Goal: Task Accomplishment & Management: Use online tool/utility

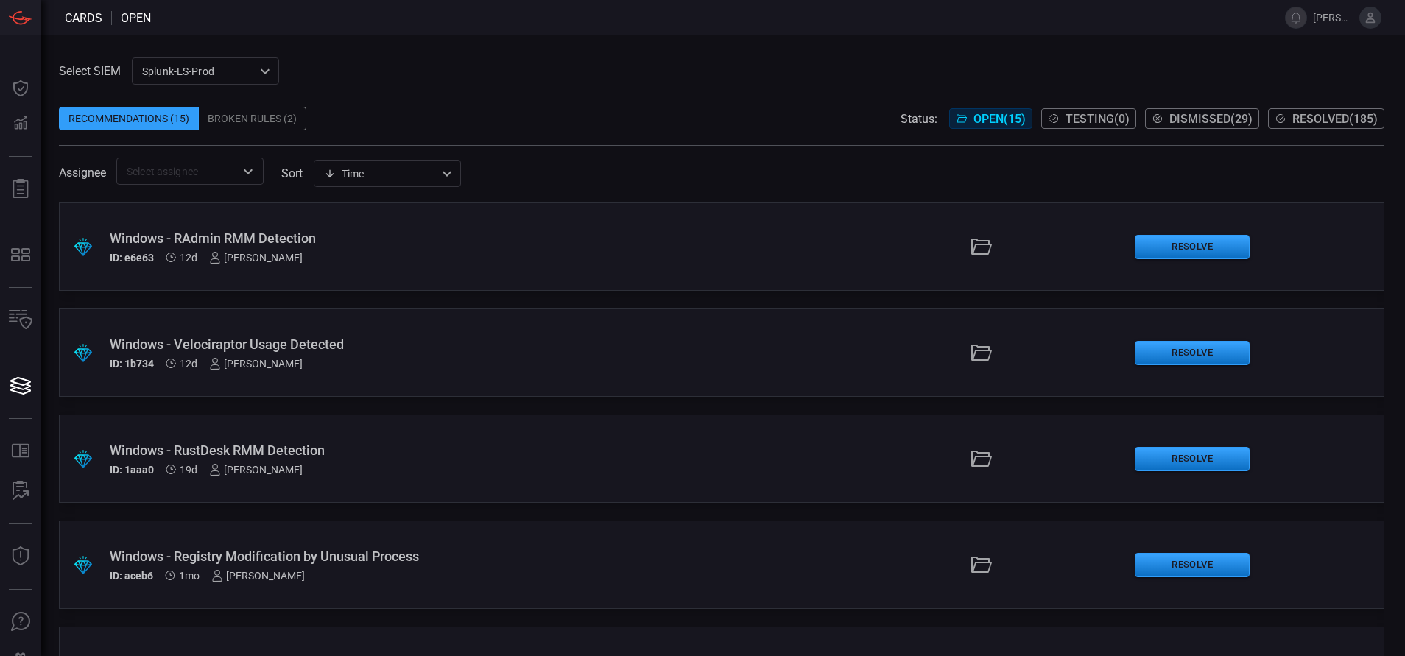
click at [1318, 112] on span "Resolved ( 185 )" at bounding box center [1335, 119] width 85 height 14
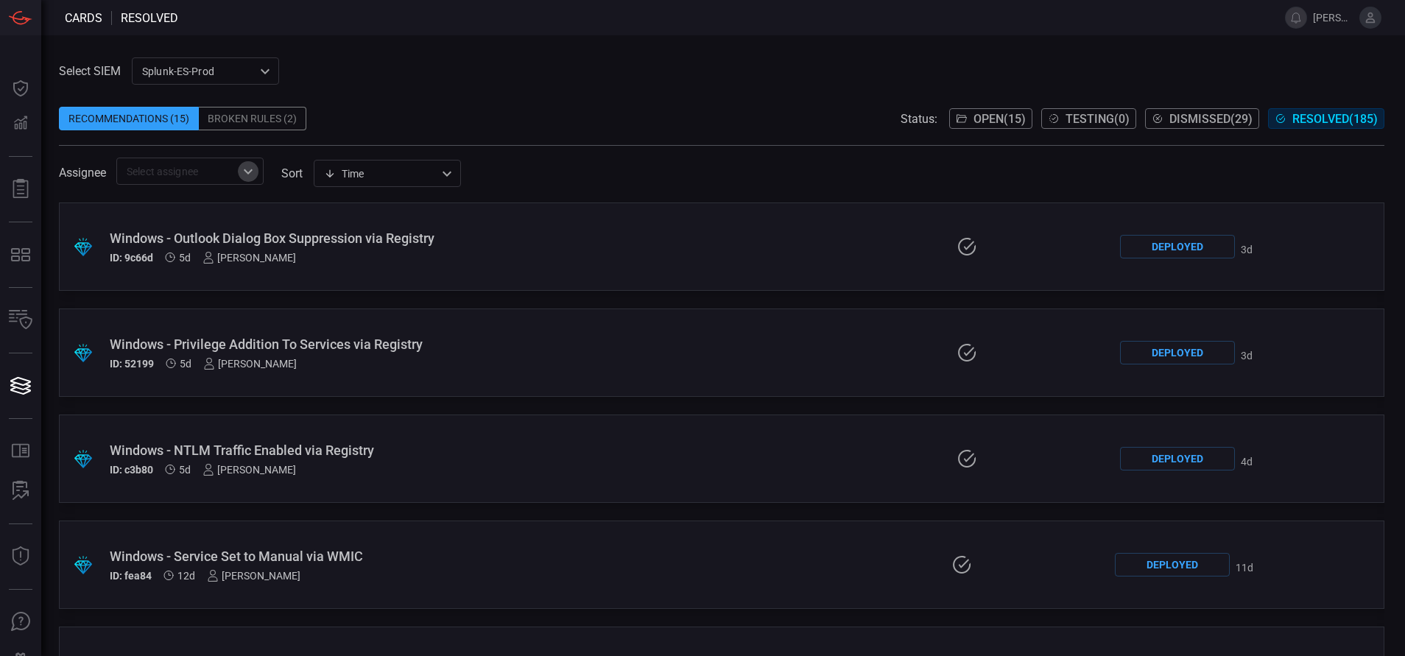
click at [250, 178] on icon "Open" at bounding box center [248, 172] width 18 height 18
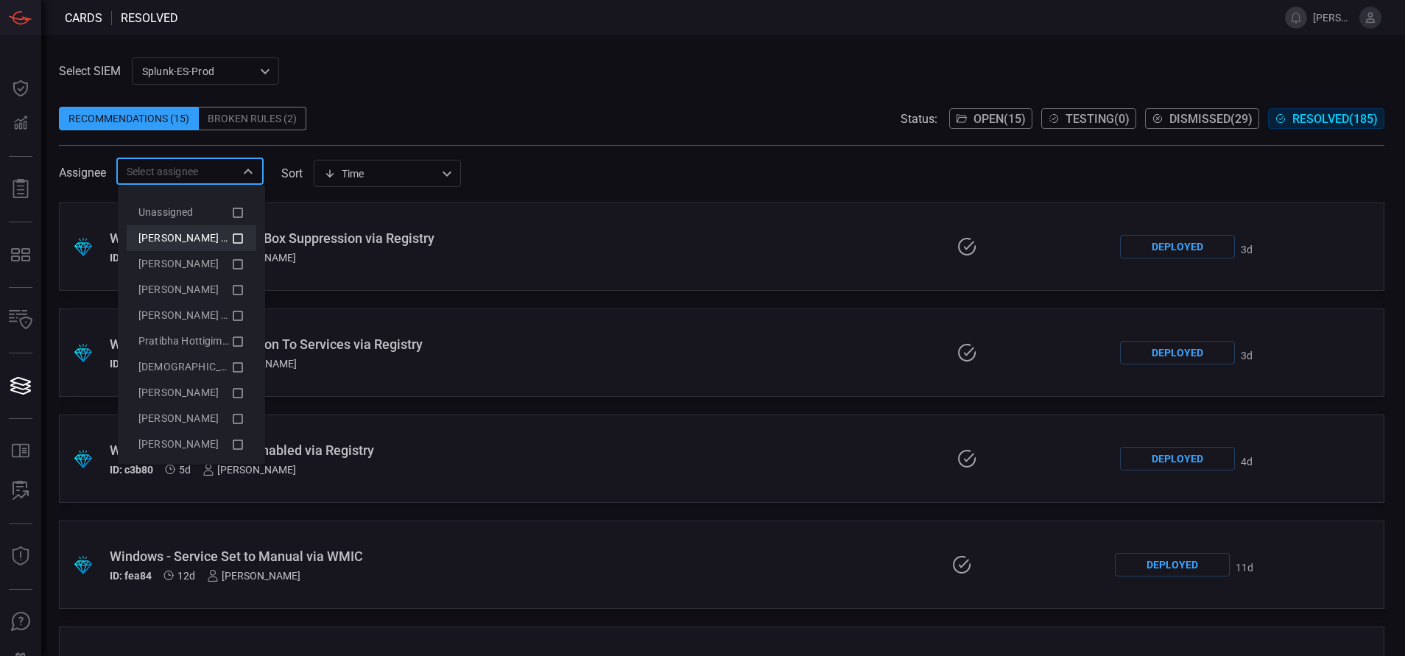
click at [231, 240] on icon at bounding box center [237, 239] width 13 height 18
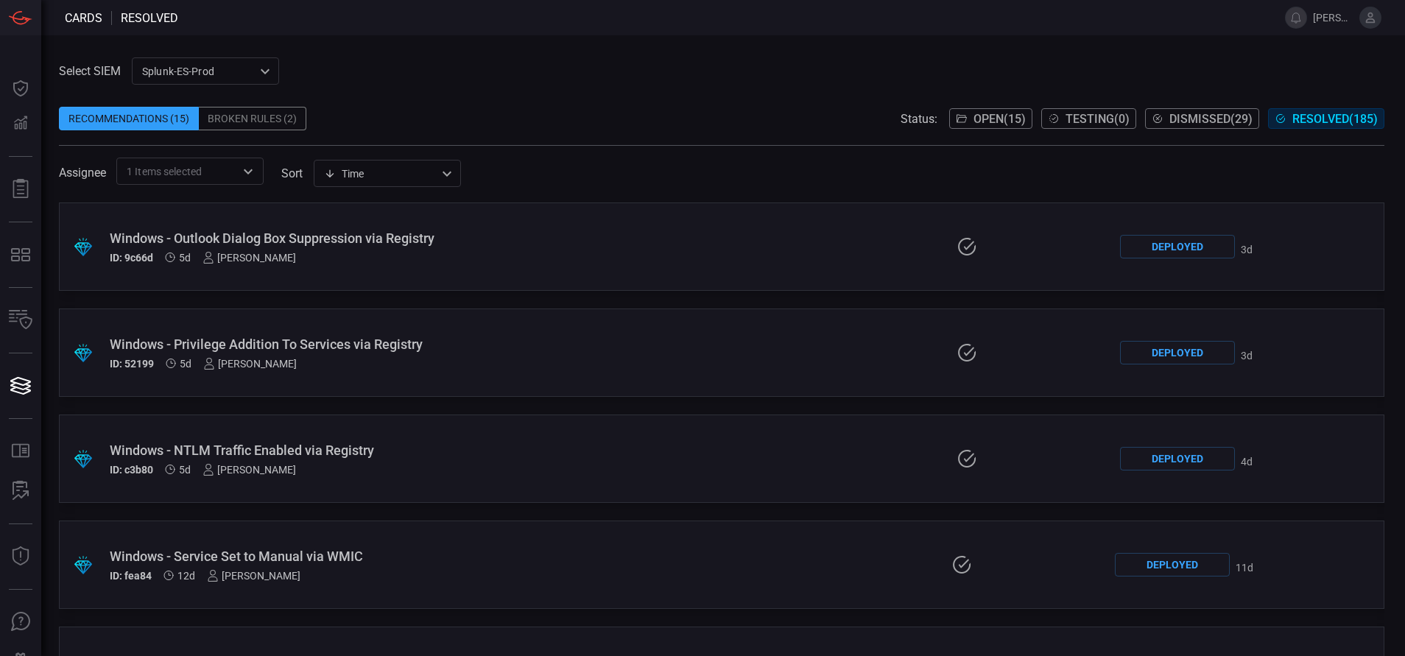
click at [426, 122] on div "Recommendations (15) Broken Rules (2) Status: Open ( 15 ) Testing ( 0 ) Dismiss…" at bounding box center [722, 119] width 1326 height 24
click at [257, 174] on icon "Open" at bounding box center [248, 172] width 18 height 18
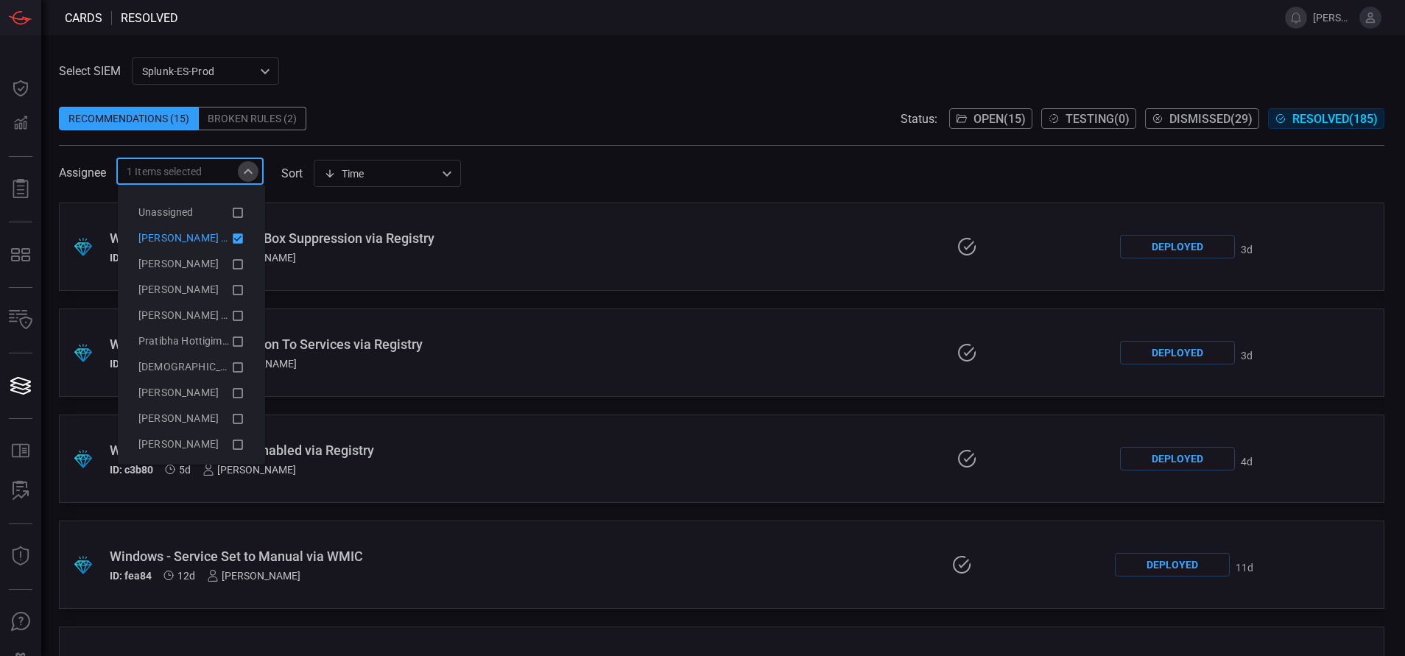
click at [257, 174] on icon "Close" at bounding box center [248, 172] width 18 height 18
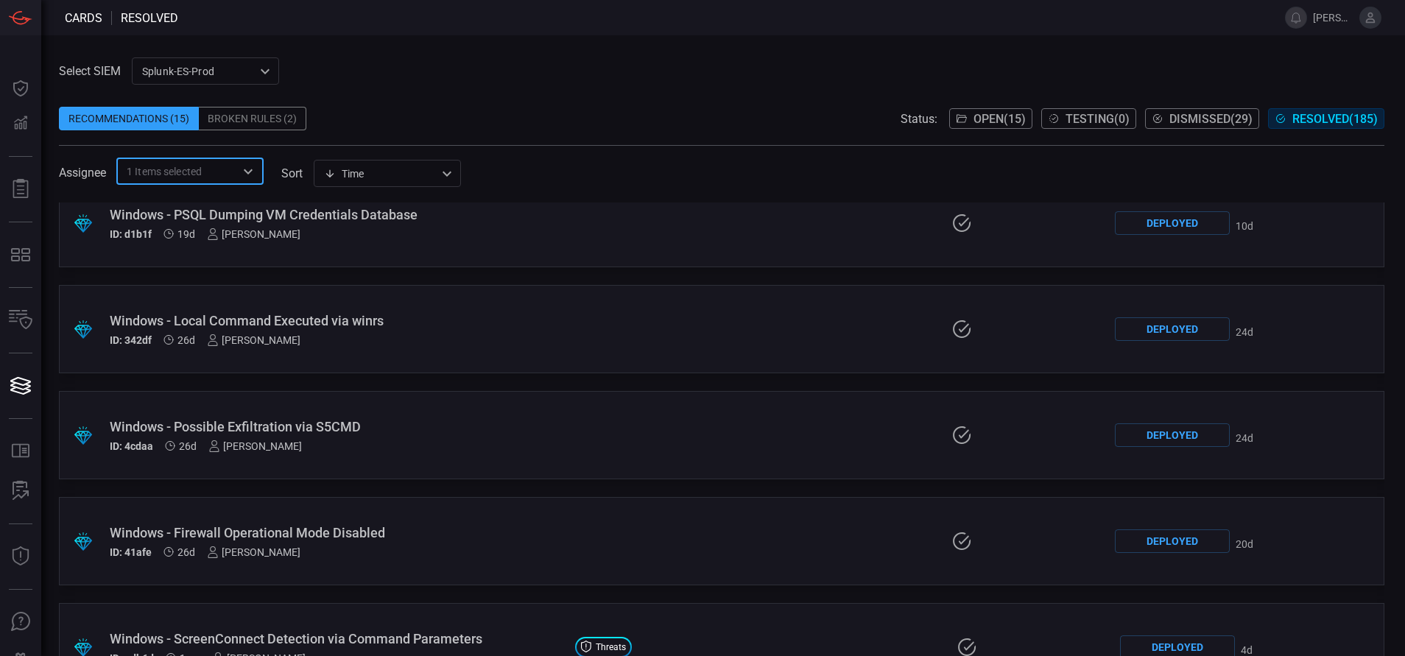
scroll to position [555, 0]
click at [535, 73] on div "Select SIEM Splunk-ES-Prod 0faf634c-0f6c-403d-9a98-5f25c84e76aa ​ Recommendatio…" at bounding box center [722, 120] width 1326 height 127
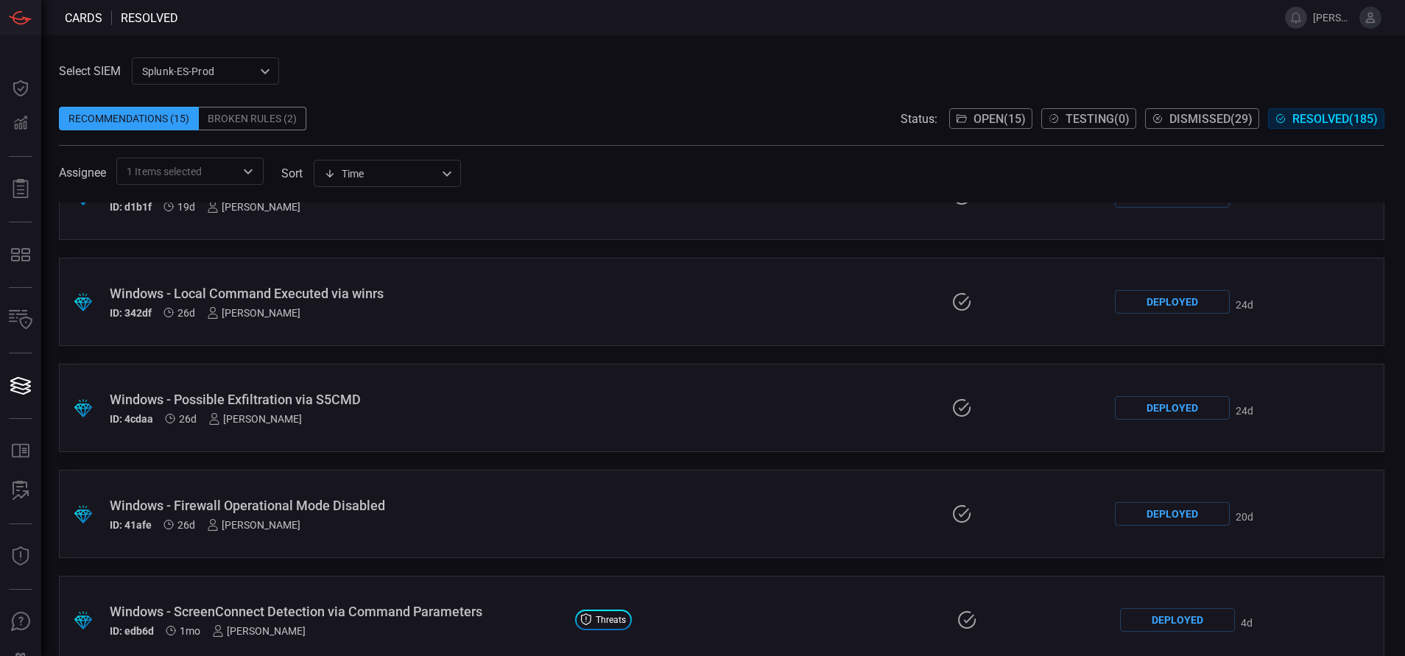
scroll to position [494, 0]
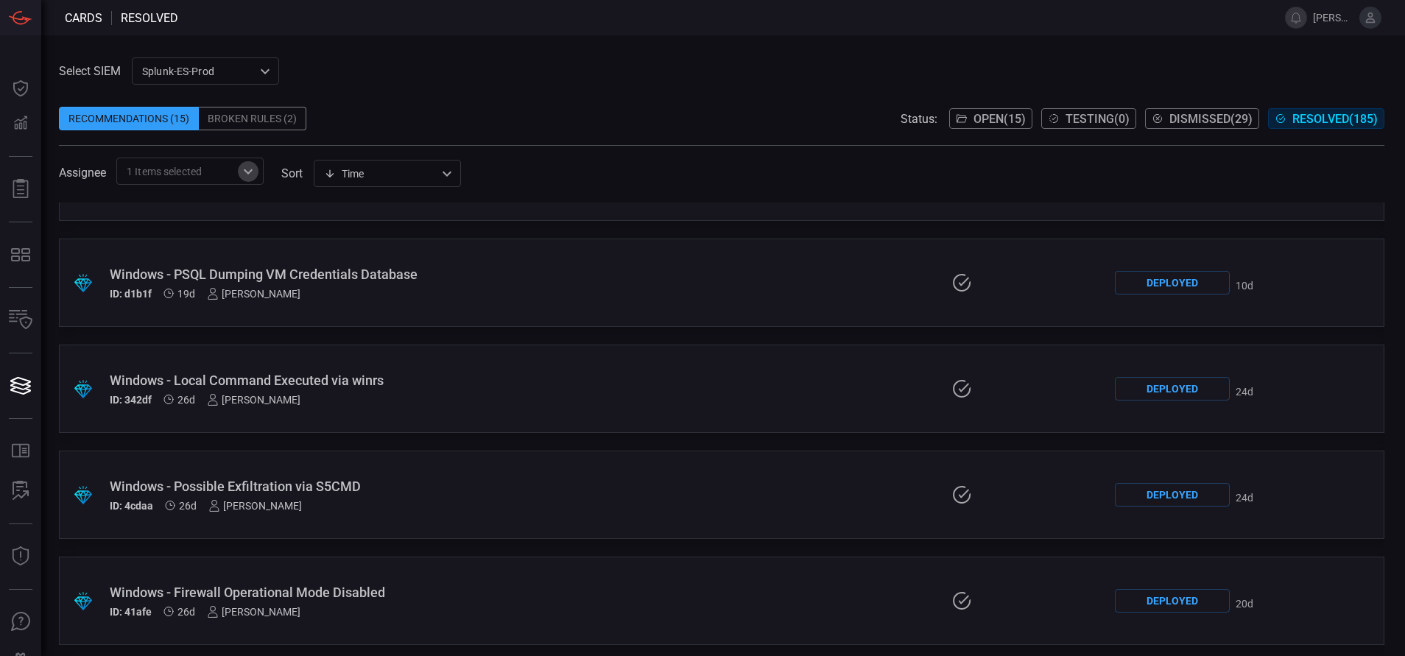
click at [253, 172] on icon "Open" at bounding box center [248, 172] width 18 height 18
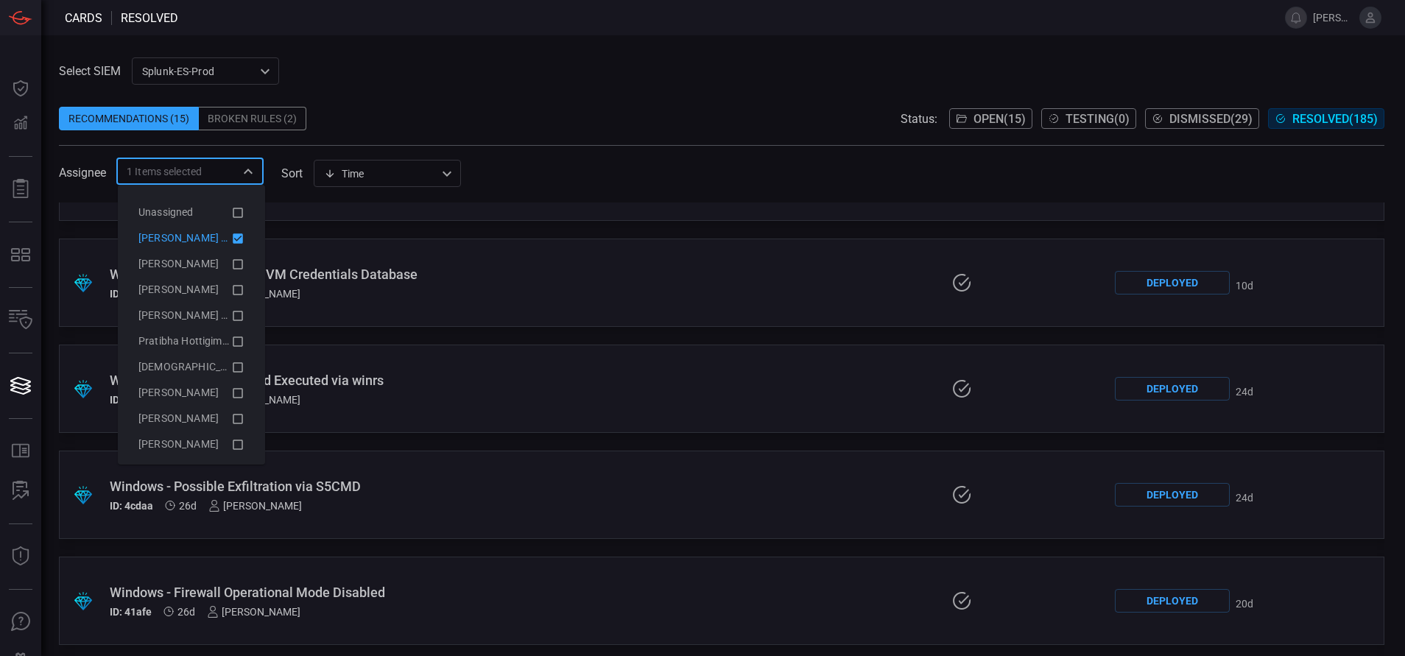
click at [451, 133] on span at bounding box center [722, 137] width 1326 height 15
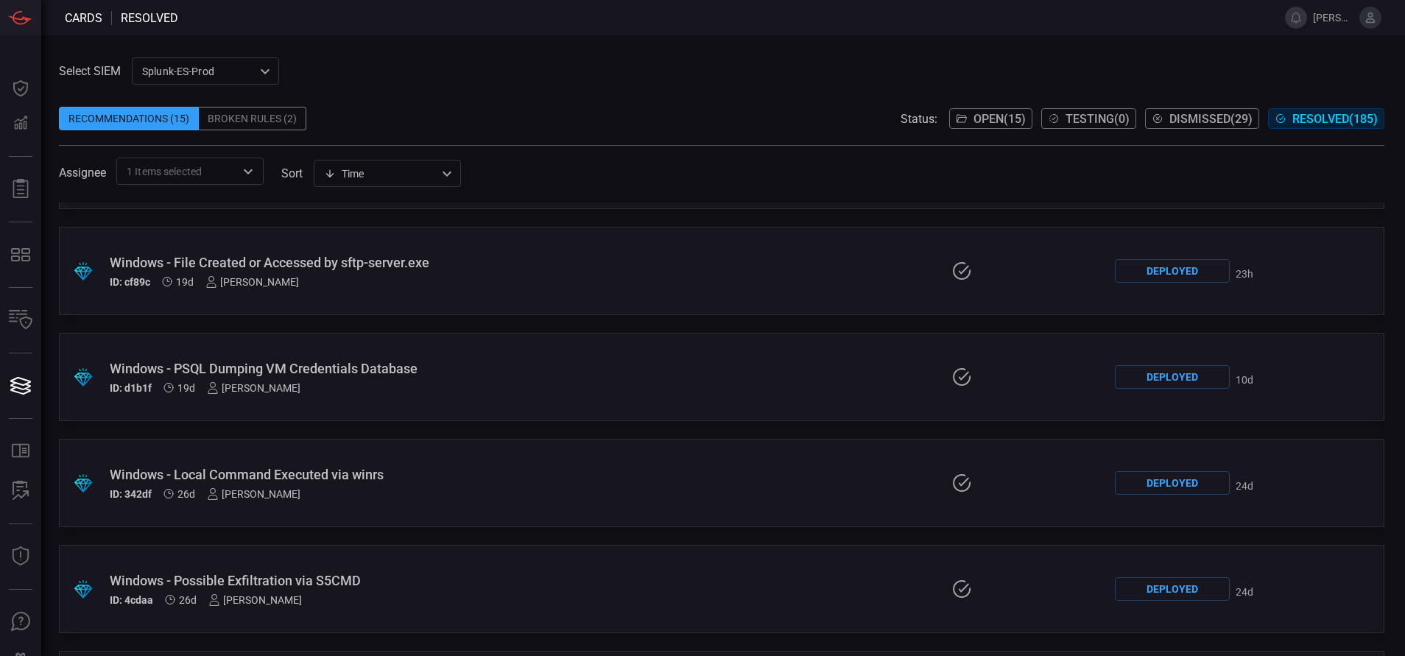
scroll to position [399, 0]
click at [212, 282] on icon at bounding box center [211, 282] width 9 height 11
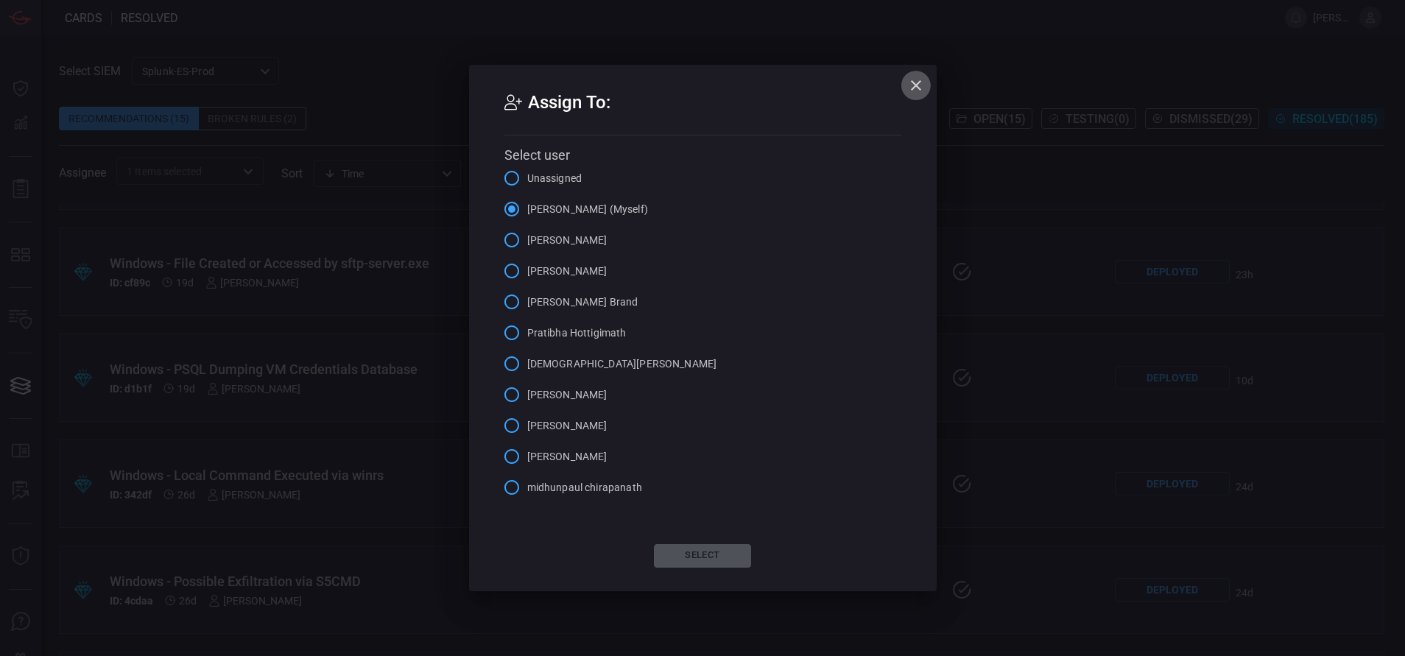
click at [914, 85] on icon "button" at bounding box center [916, 86] width 18 height 18
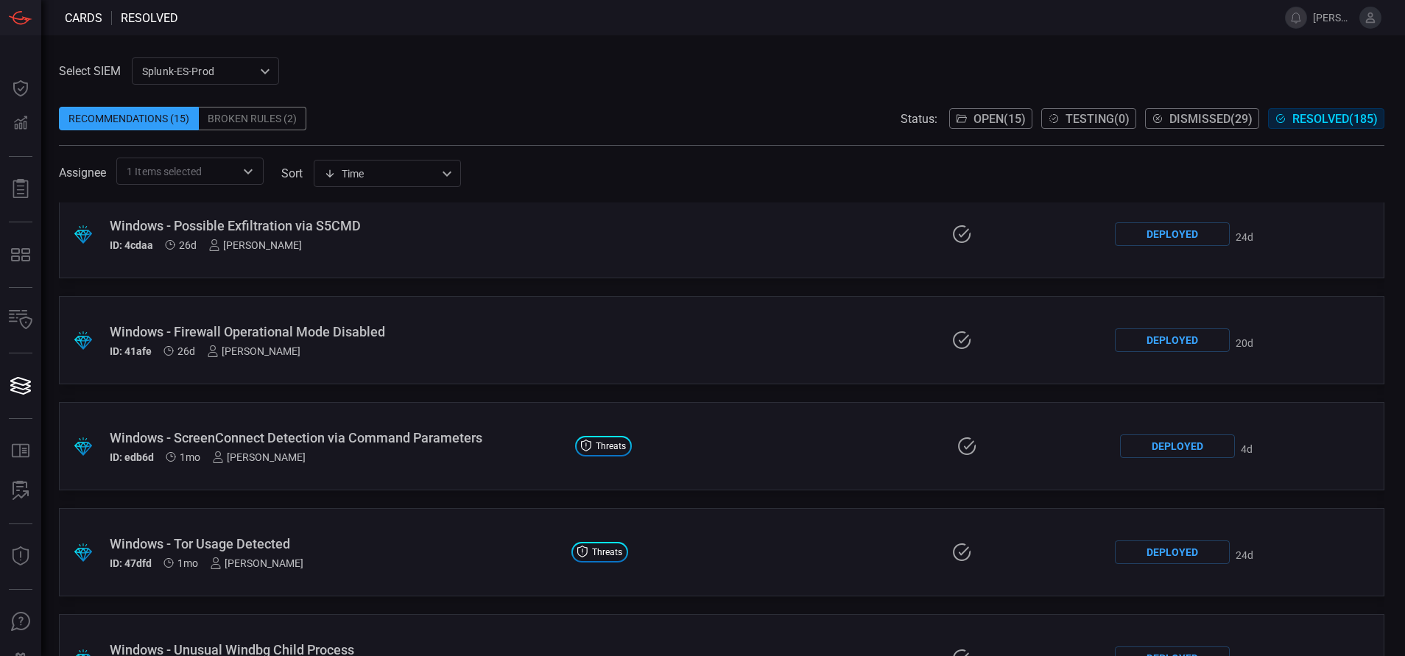
scroll to position [756, 0]
click at [691, 454] on div ".suggested_cards_icon{fill:url(#suggested_cards_icon);} Windows - ScreenConnect…" at bounding box center [722, 445] width 1326 height 88
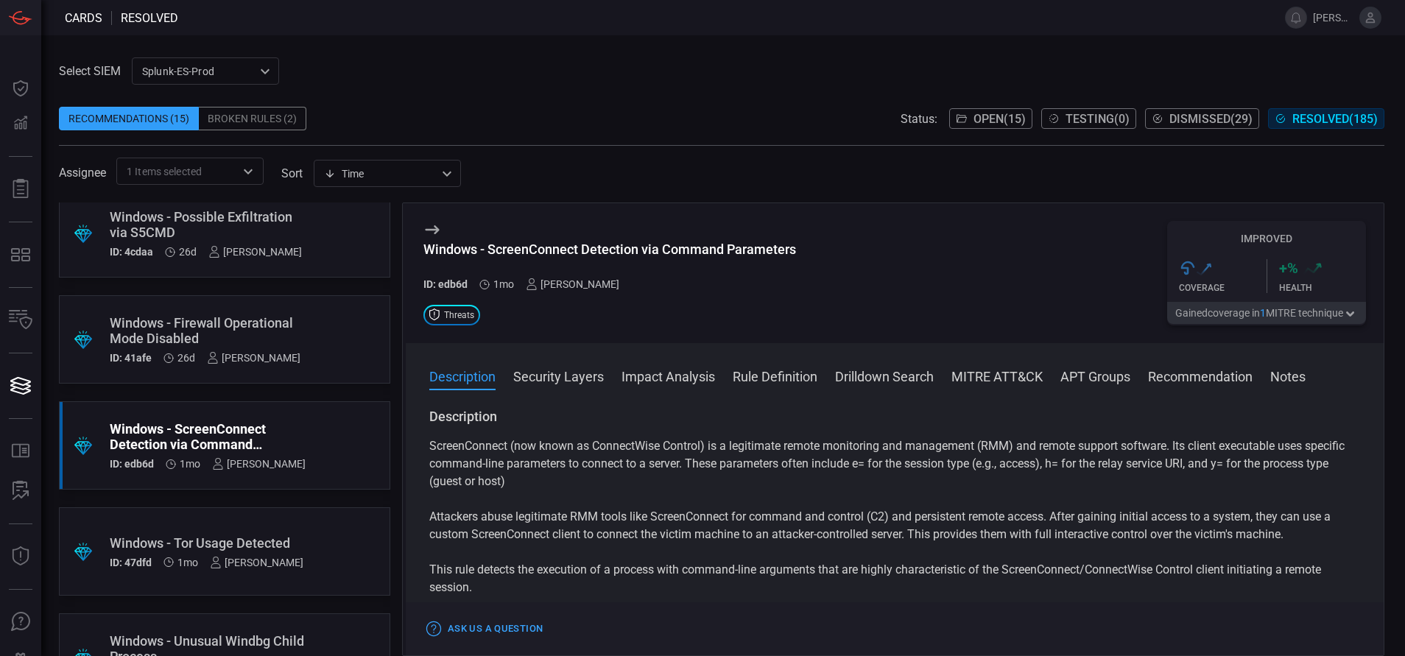
click at [766, 380] on button "Rule Definition" at bounding box center [775, 376] width 85 height 18
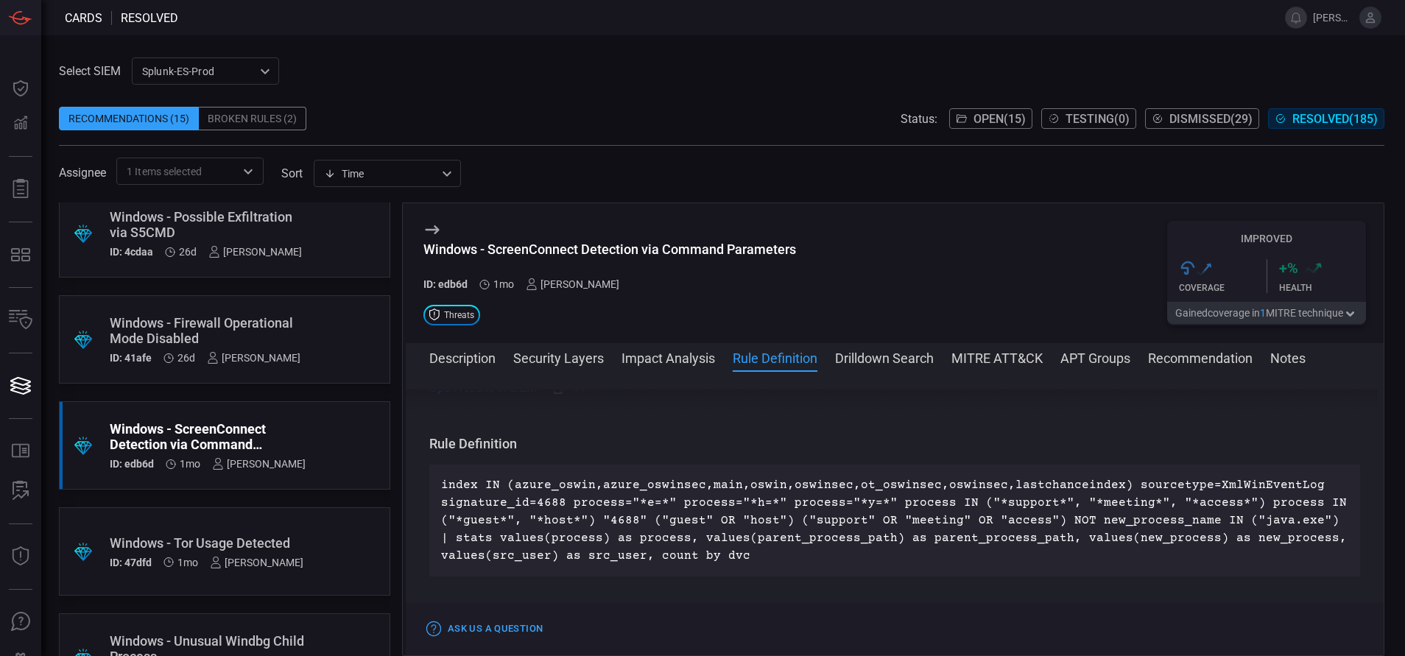
scroll to position [658, 0]
